Goal: Task Accomplishment & Management: Manage account settings

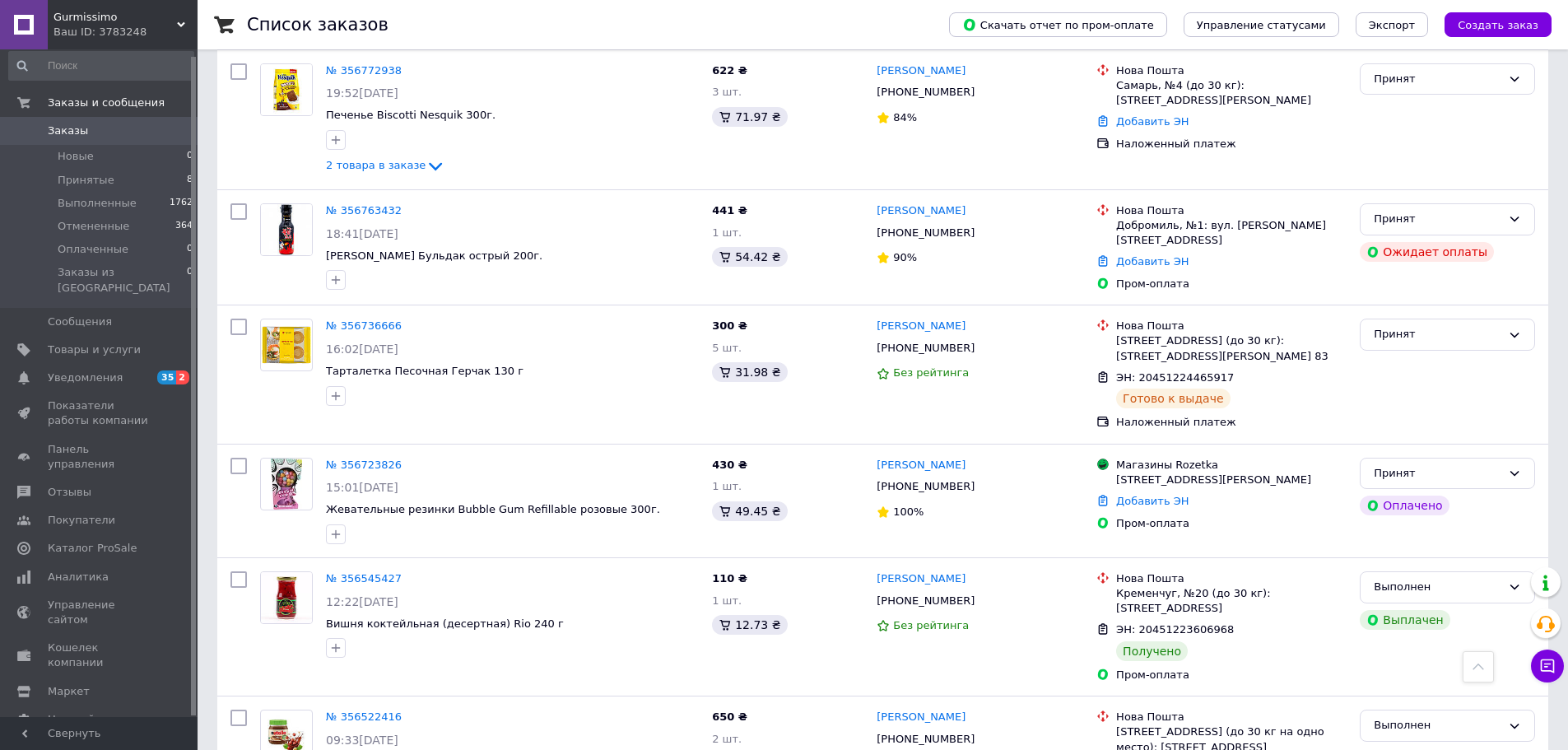
scroll to position [216, 0]
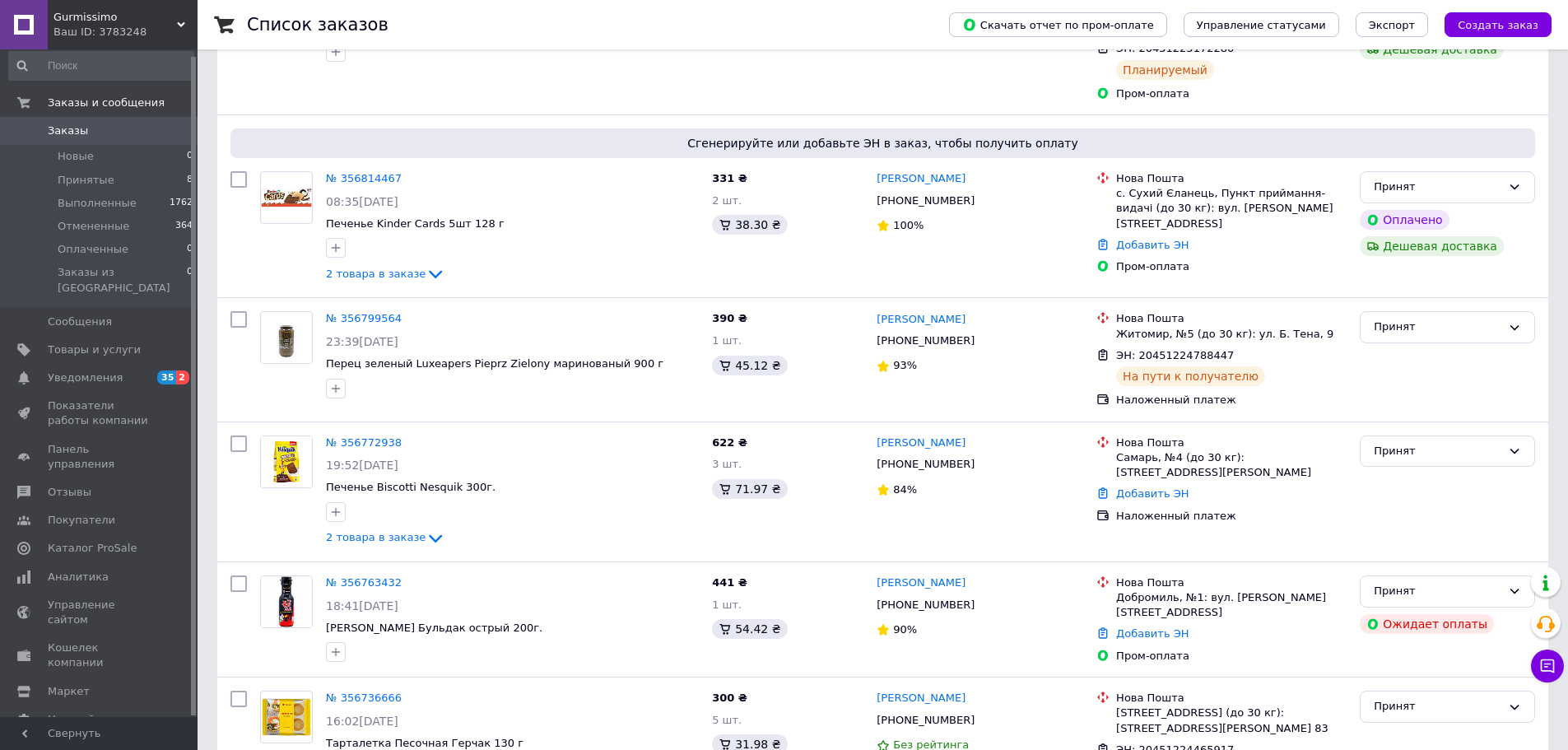
click at [86, 130] on span "Заказы" at bounding box center [99, 130] width 104 height 15
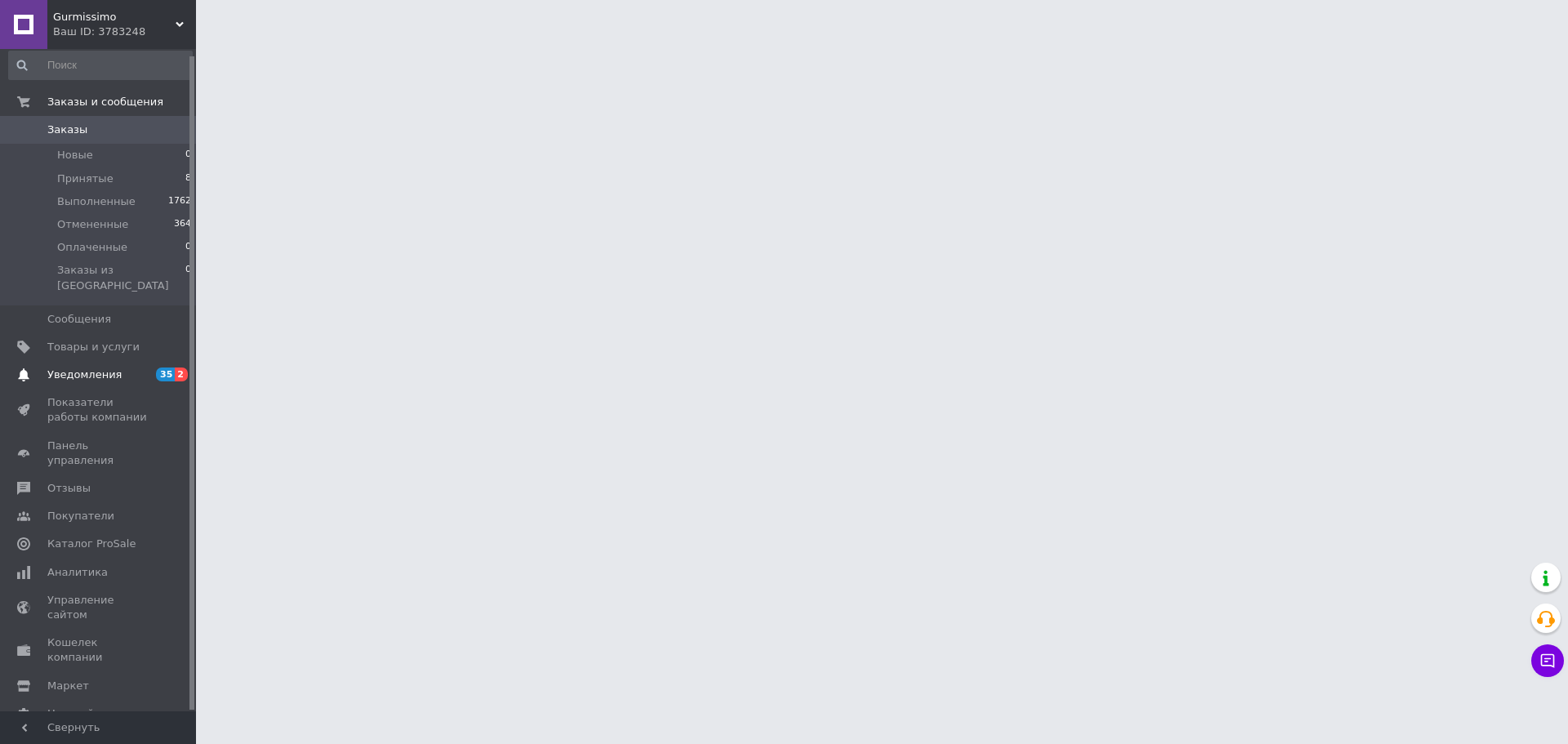
click at [92, 368] on span "Уведомления" at bounding box center [84, 375] width 74 height 15
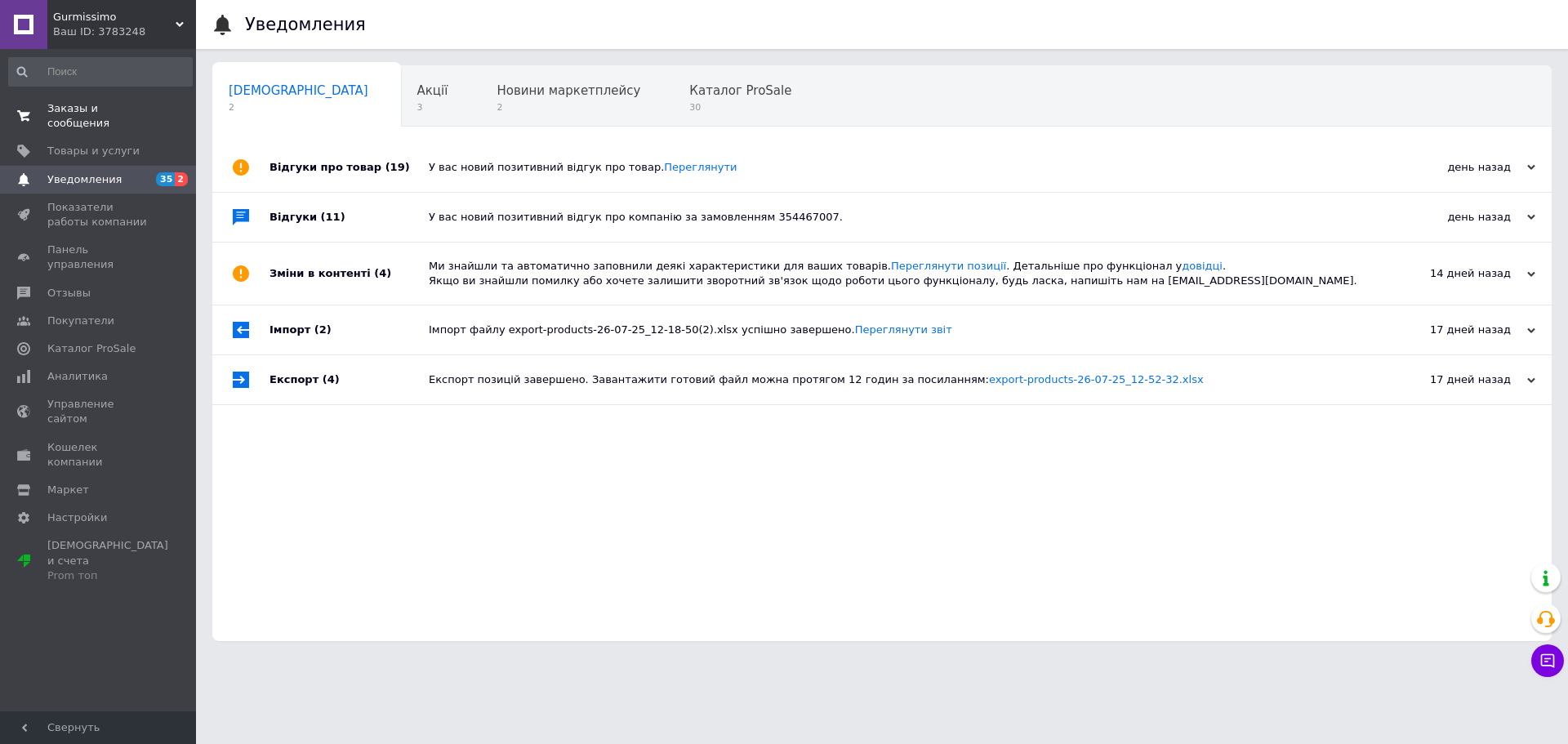
click at [97, 105] on span "Заказы и сообщения" at bounding box center [98, 115] width 104 height 29
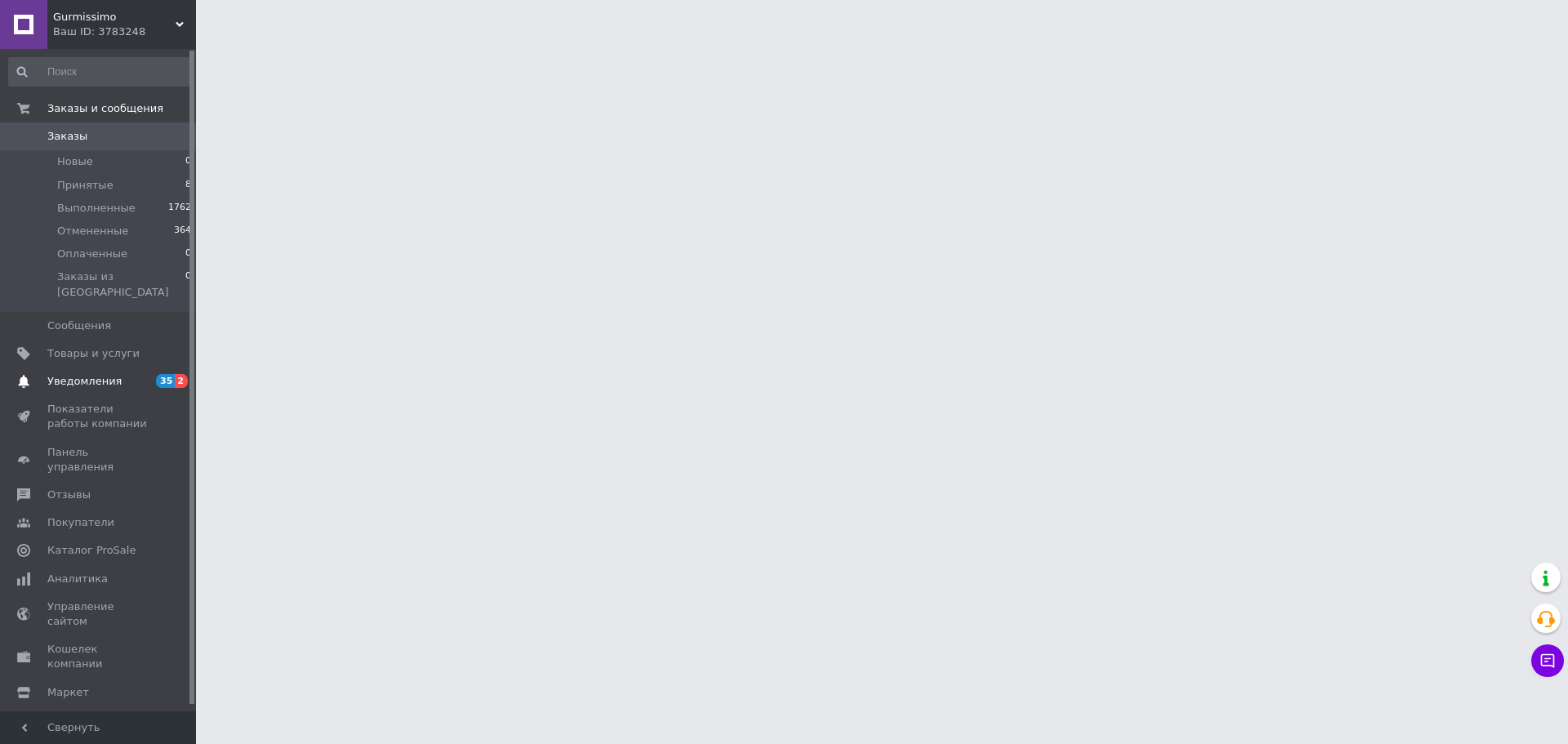
click at [101, 374] on span "Уведомления" at bounding box center [84, 381] width 74 height 15
